Goal: Find specific page/section: Find specific page/section

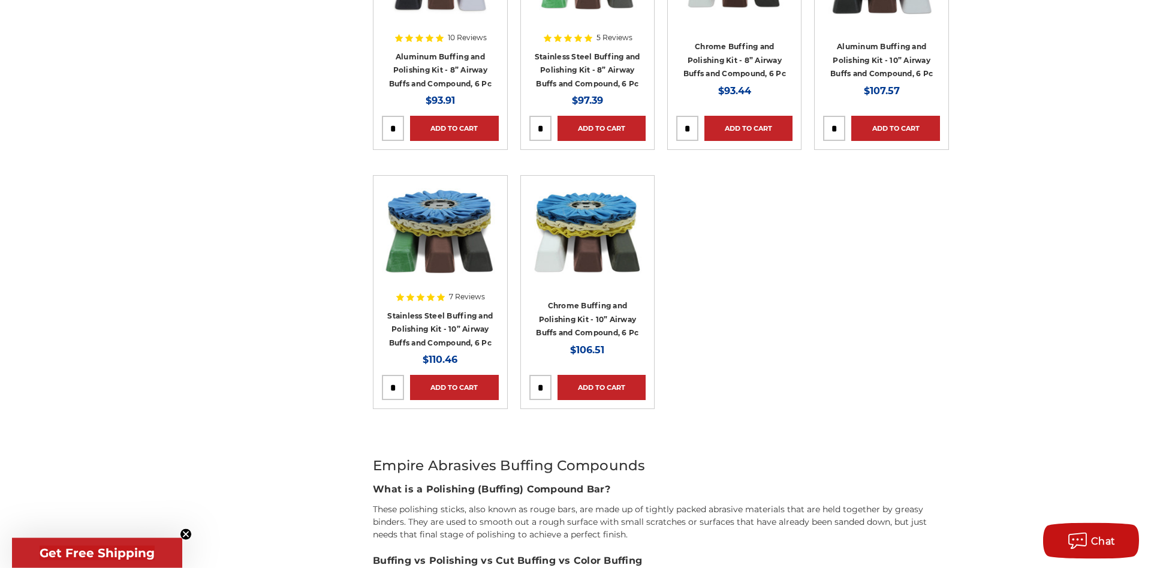
scroll to position [913, 0]
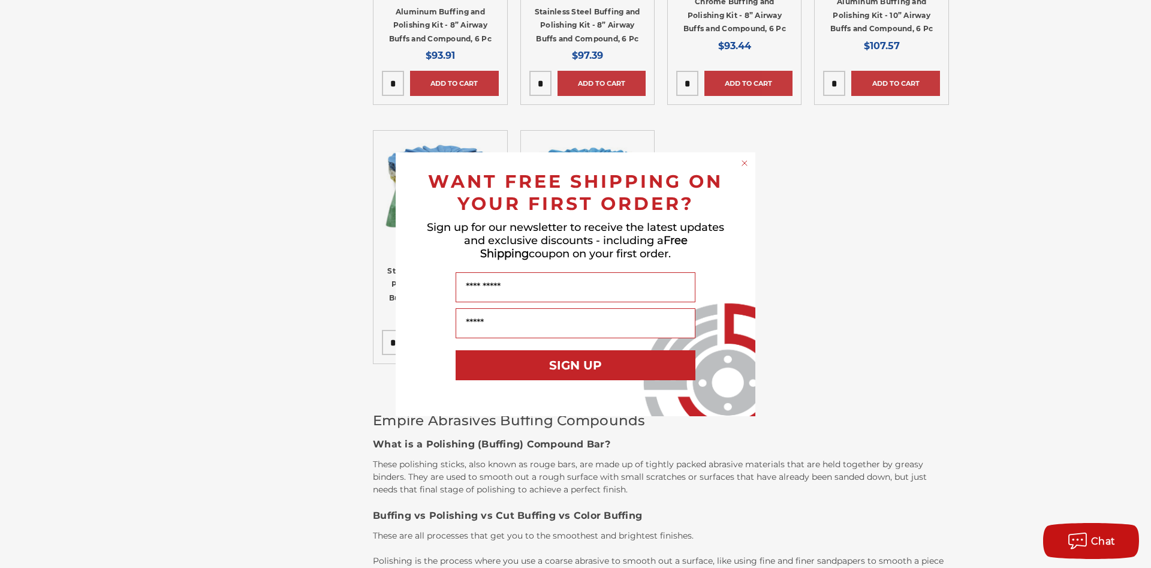
click at [746, 161] on circle "Close dialog" at bounding box center [744, 162] width 11 height 11
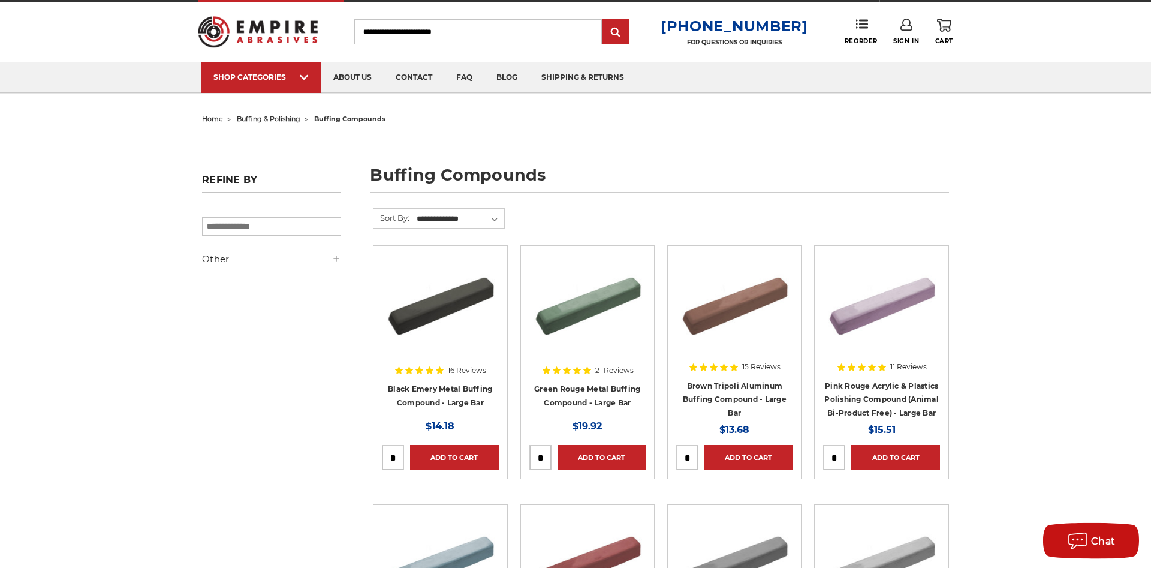
scroll to position [0, 0]
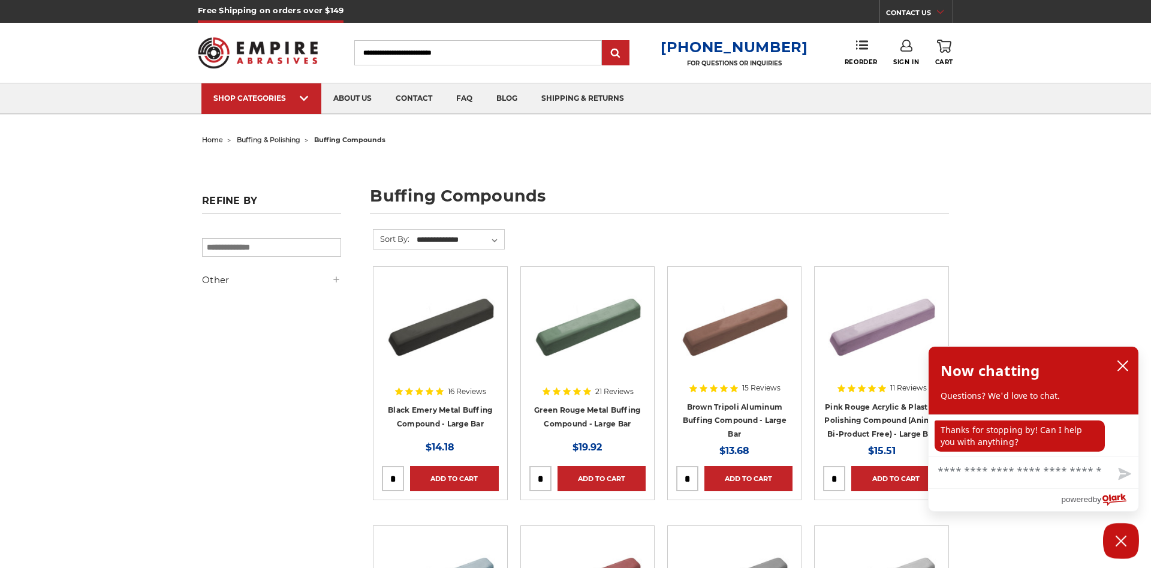
click at [277, 139] on span "buffing & polishing" at bounding box center [269, 140] width 64 height 8
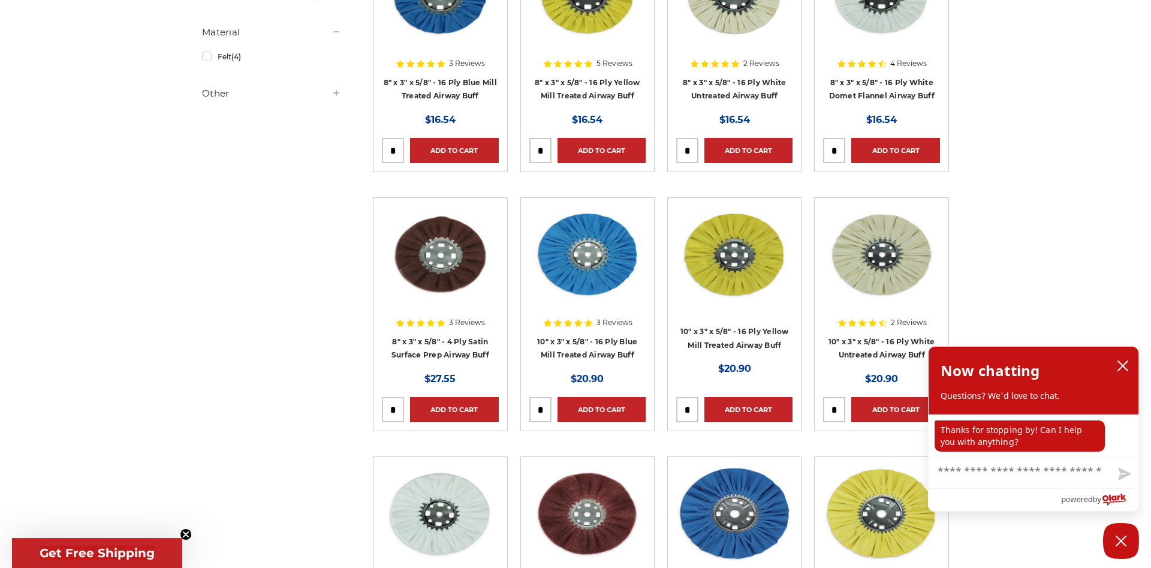
scroll to position [673, 0]
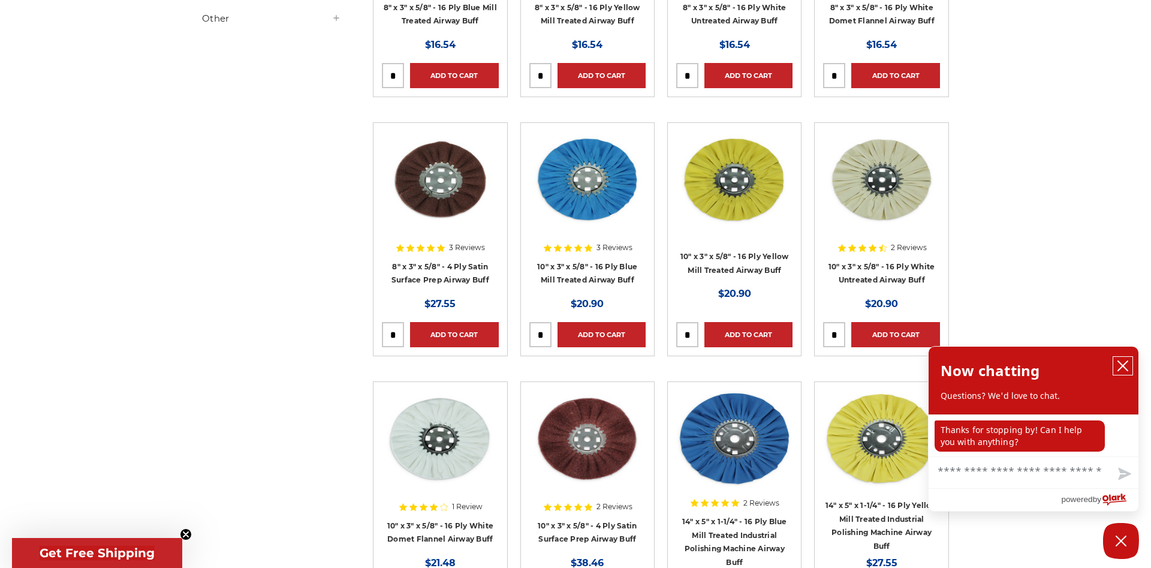
click at [1130, 363] on button "close chatbox" at bounding box center [1123, 366] width 19 height 18
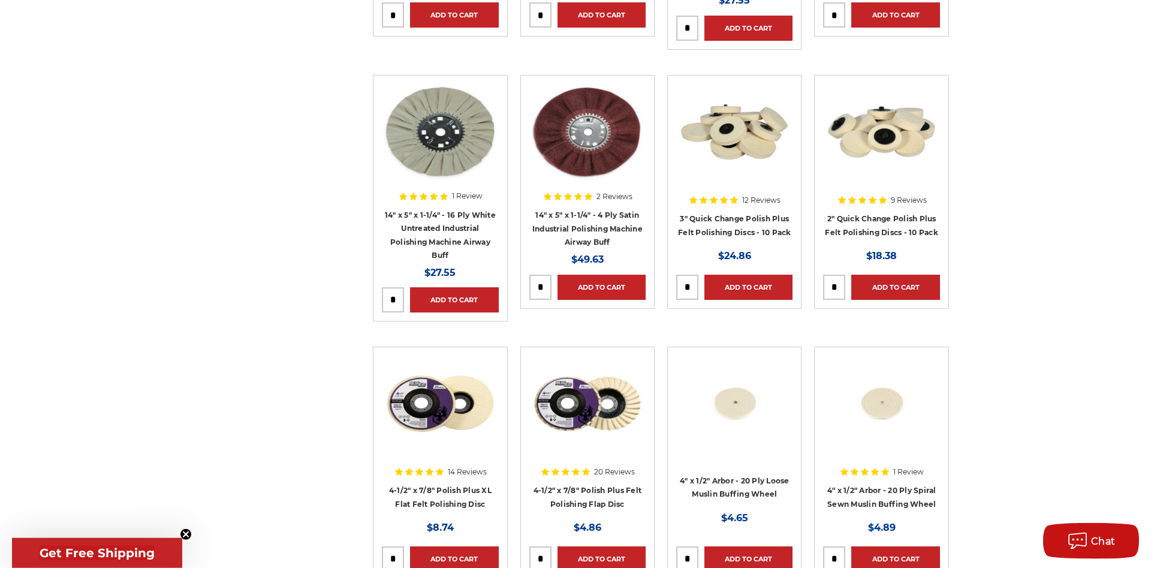
scroll to position [1285, 0]
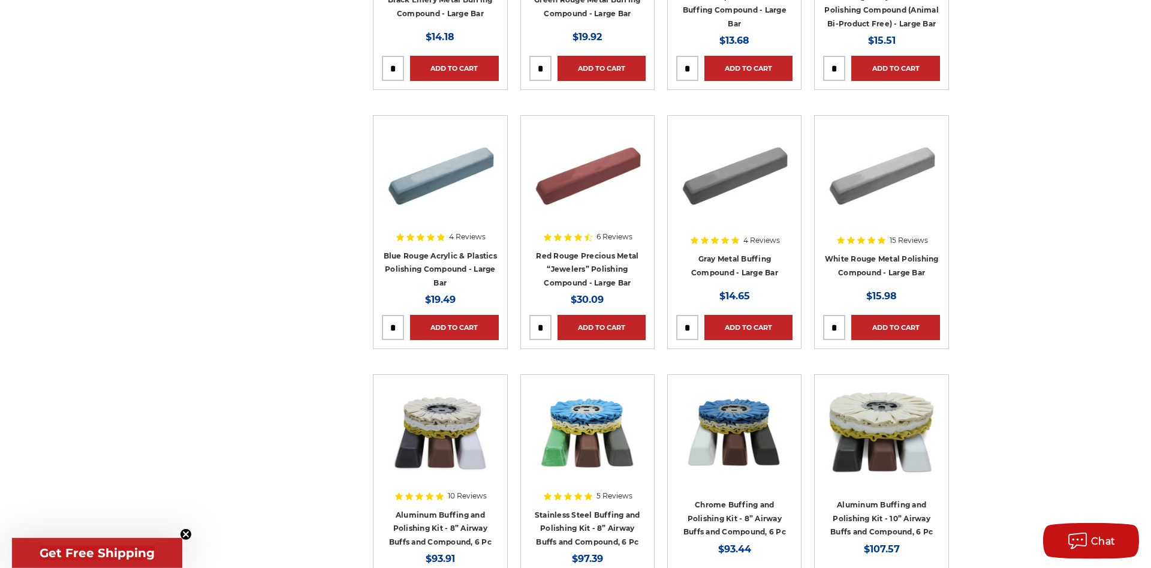
scroll to position [428, 0]
